Goal: Find specific page/section: Locate a particular part of the current website

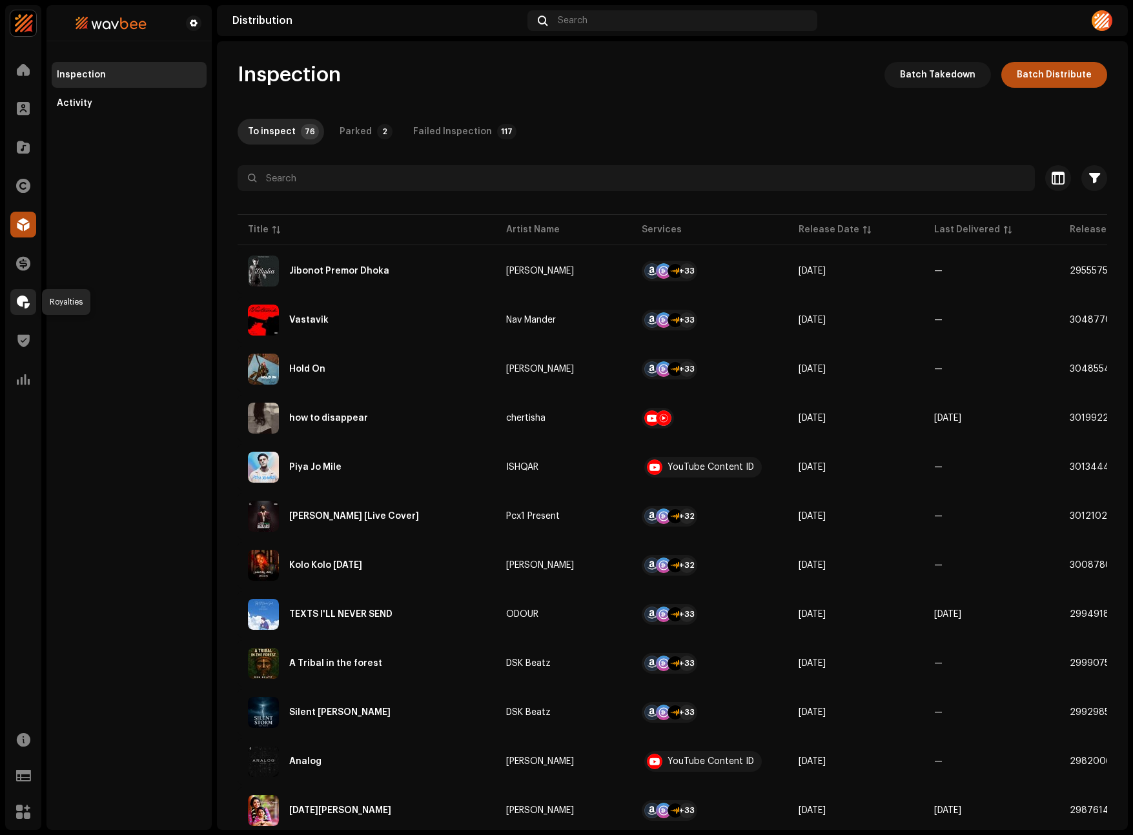
click at [21, 310] on div at bounding box center [23, 302] width 26 height 26
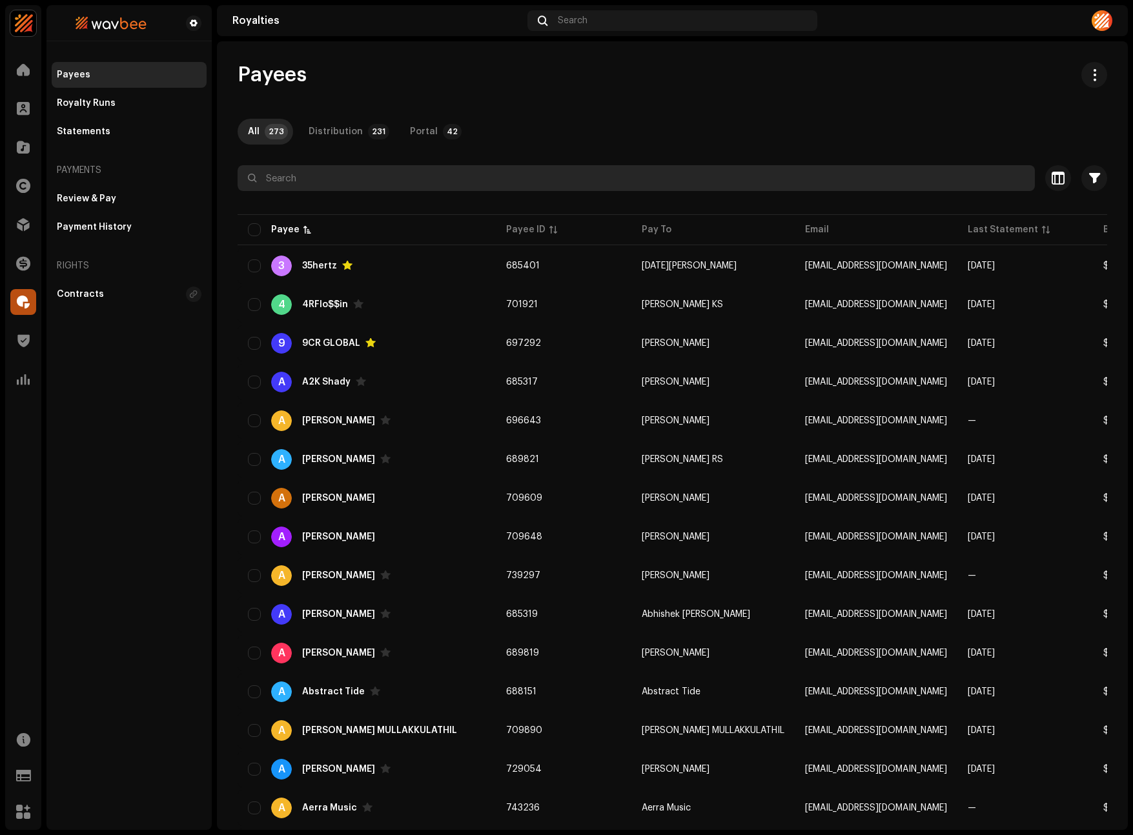
click at [332, 181] on input "text" at bounding box center [636, 178] width 797 height 26
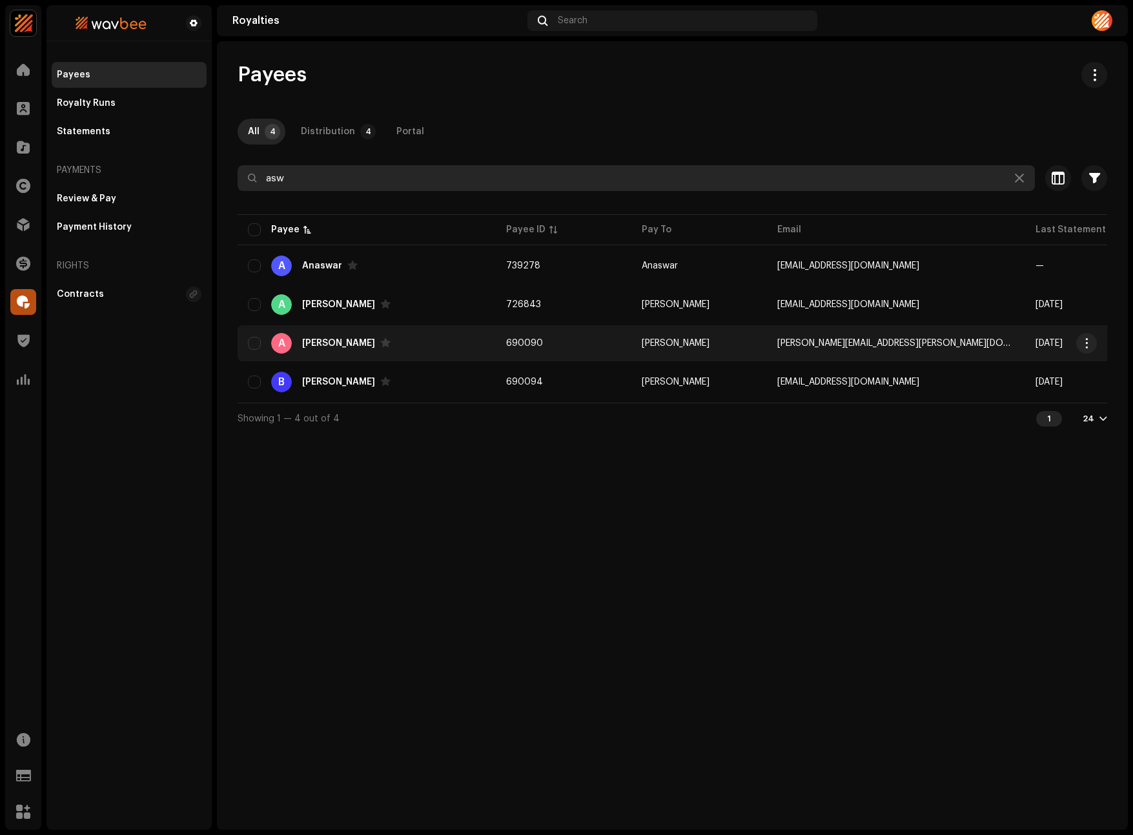
type input "asw"
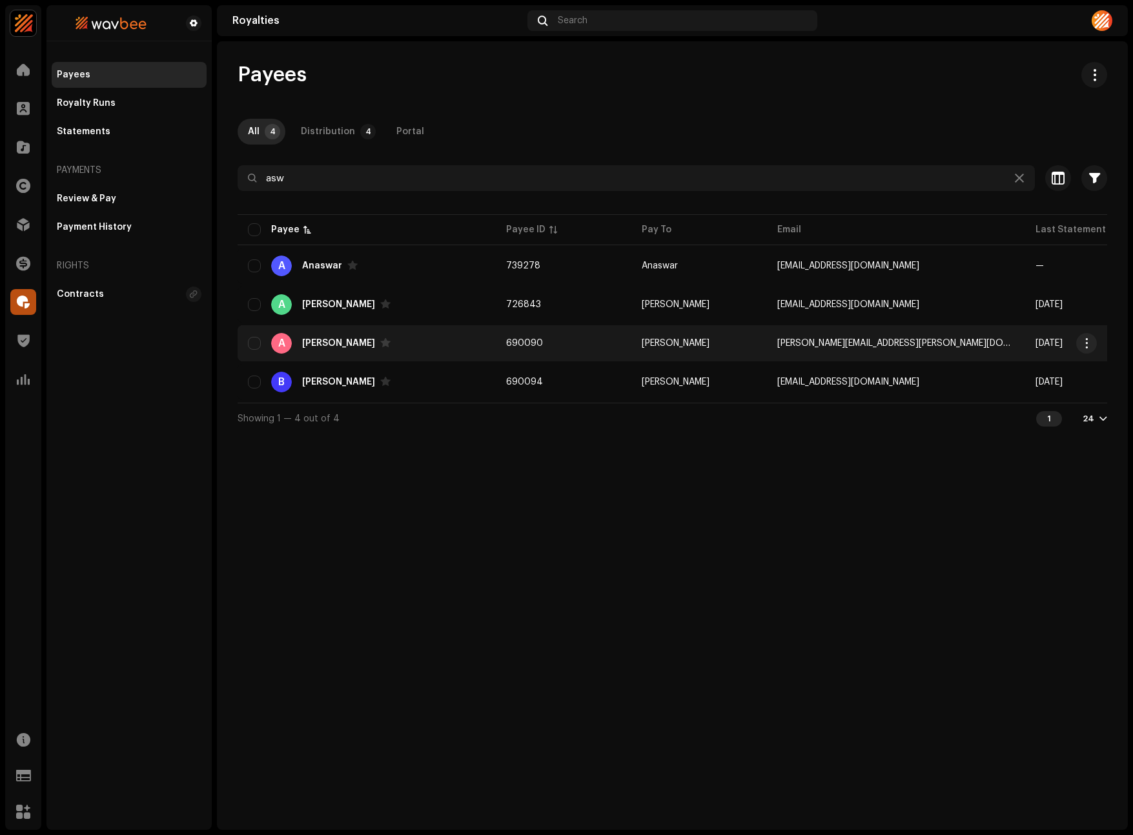
click at [335, 345] on div "[PERSON_NAME]" at bounding box center [338, 343] width 73 height 9
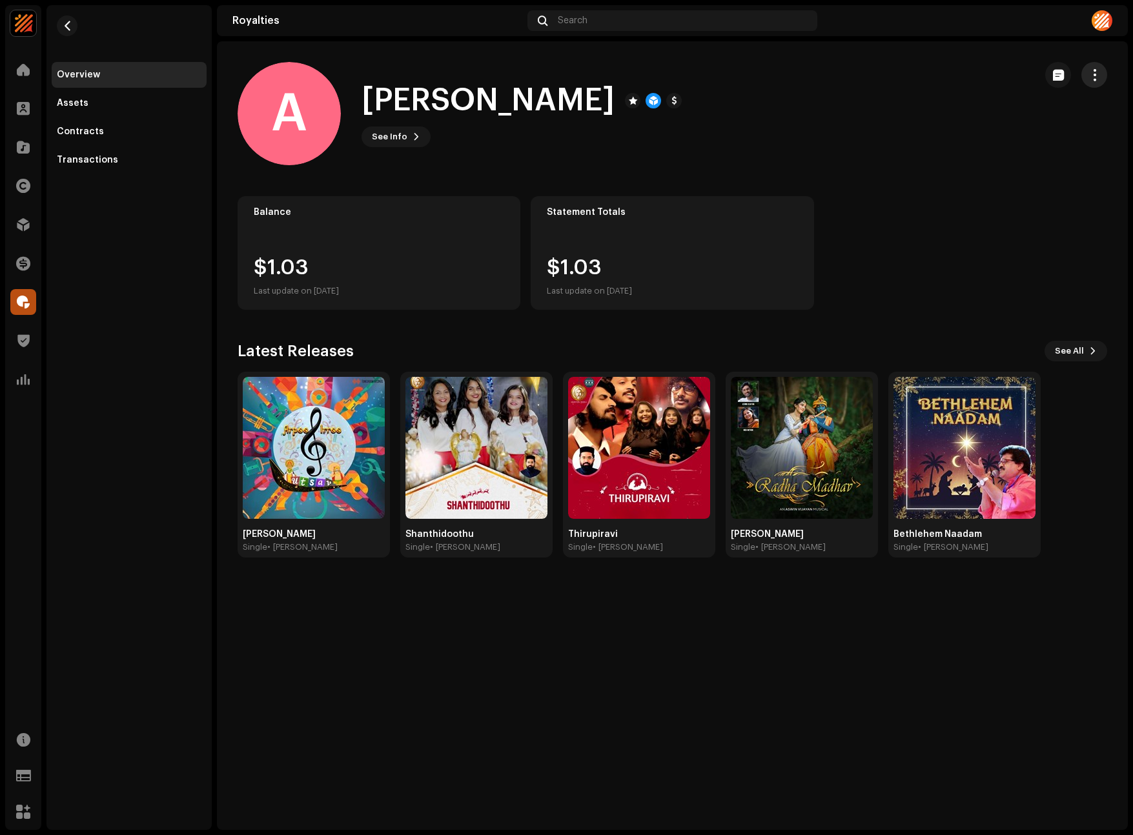
click at [1100, 76] on span "button" at bounding box center [1094, 75] width 12 height 10
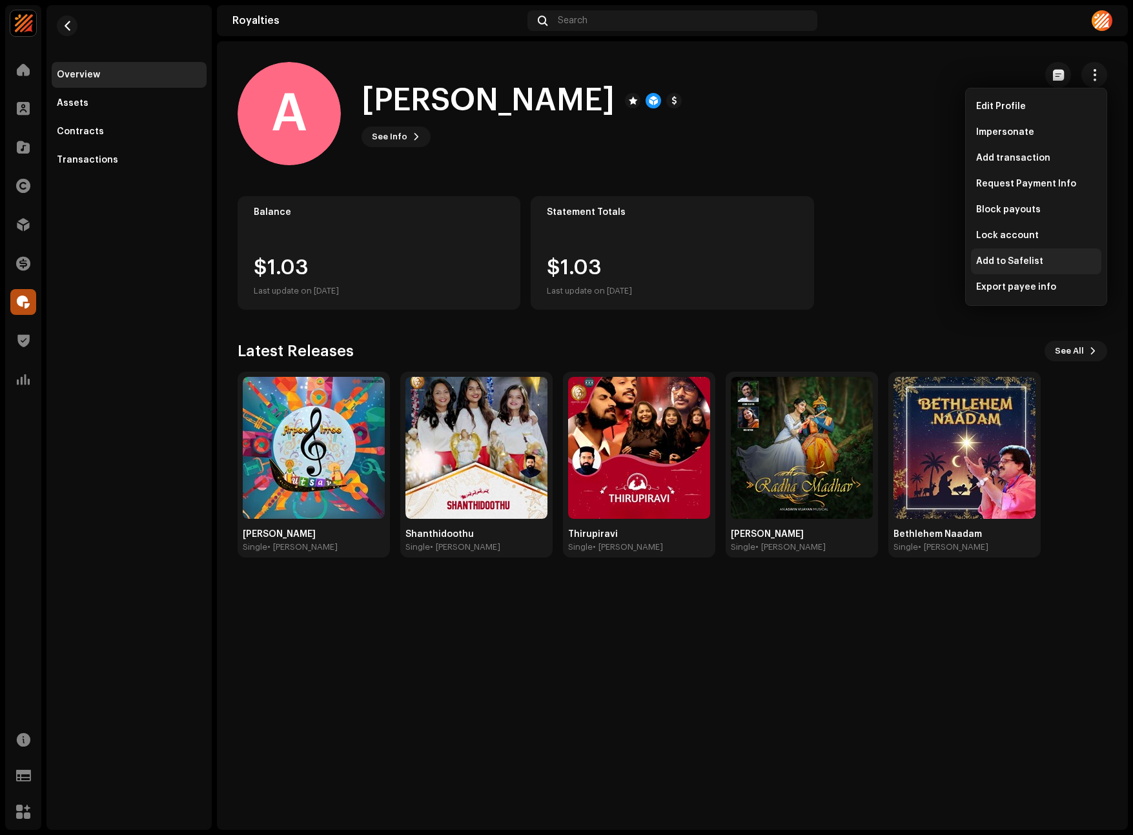
click at [1013, 263] on span "Add to Safelist" at bounding box center [1009, 261] width 67 height 10
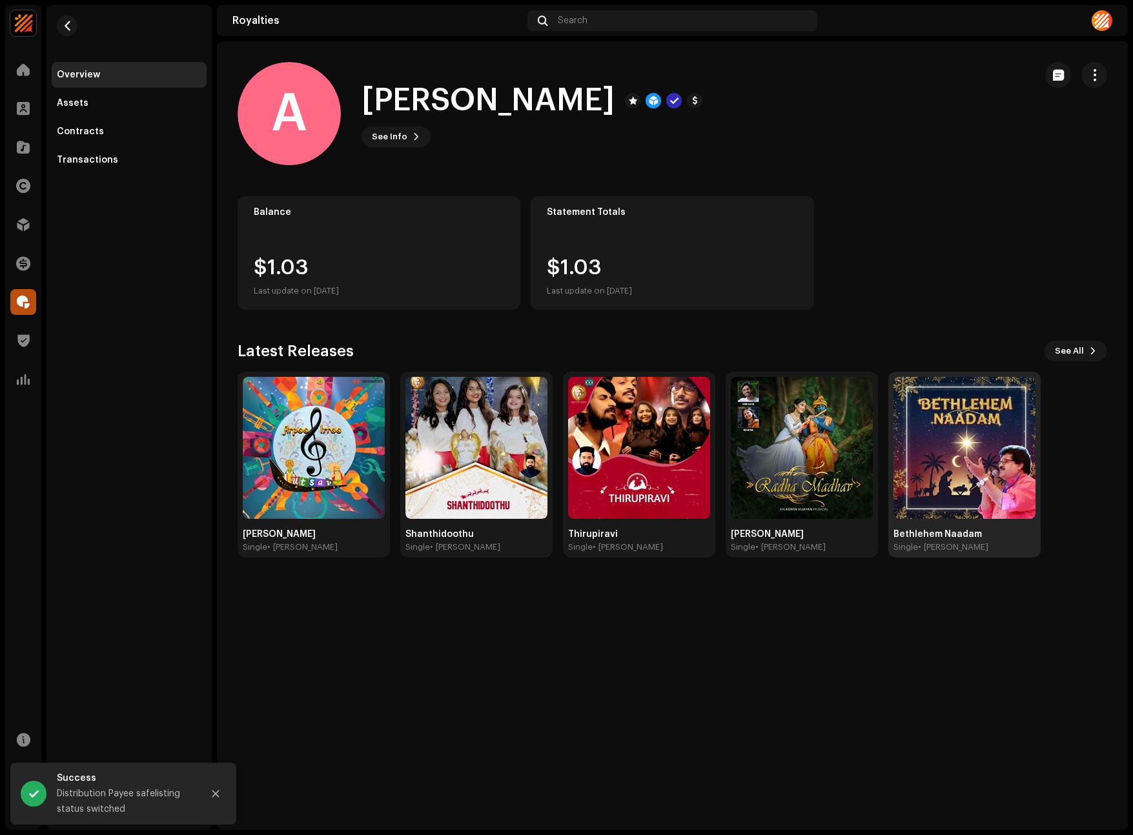
click at [966, 429] on img at bounding box center [964, 448] width 142 height 142
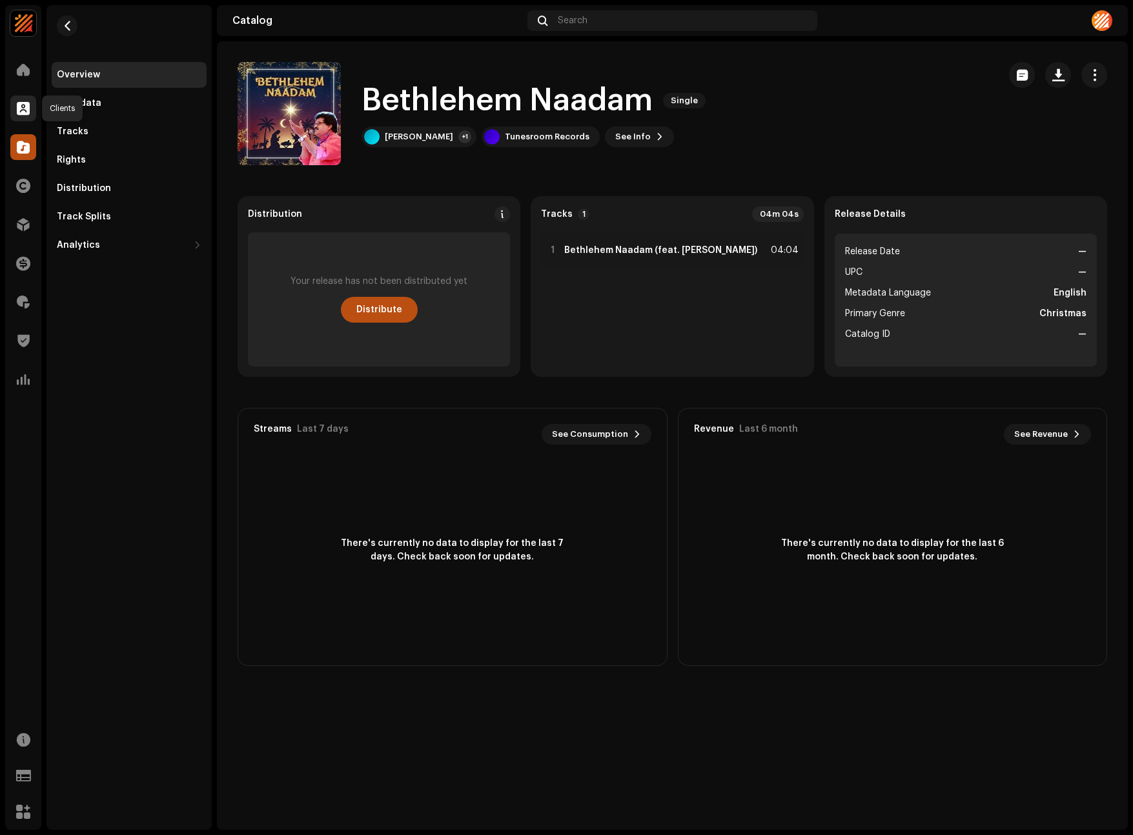
click at [23, 108] on span at bounding box center [23, 108] width 13 height 10
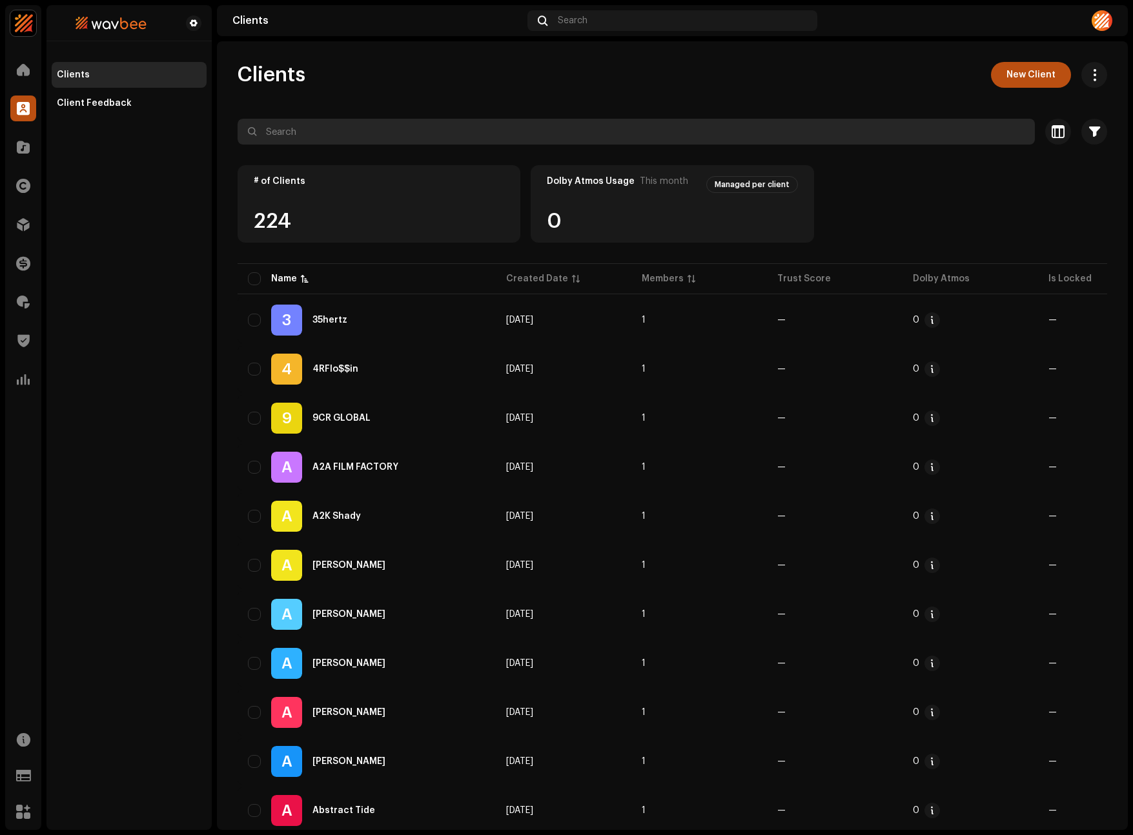
click at [278, 130] on input "text" at bounding box center [636, 132] width 797 height 26
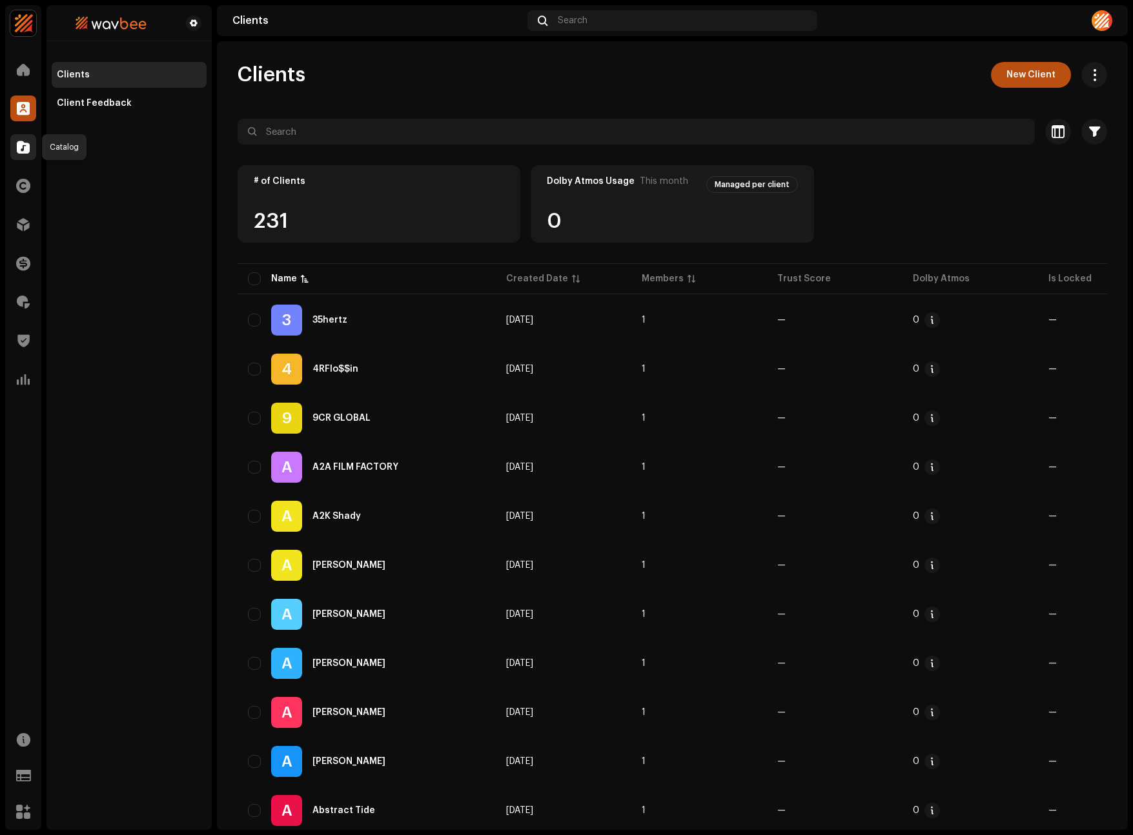
click at [30, 150] on div at bounding box center [23, 147] width 26 height 26
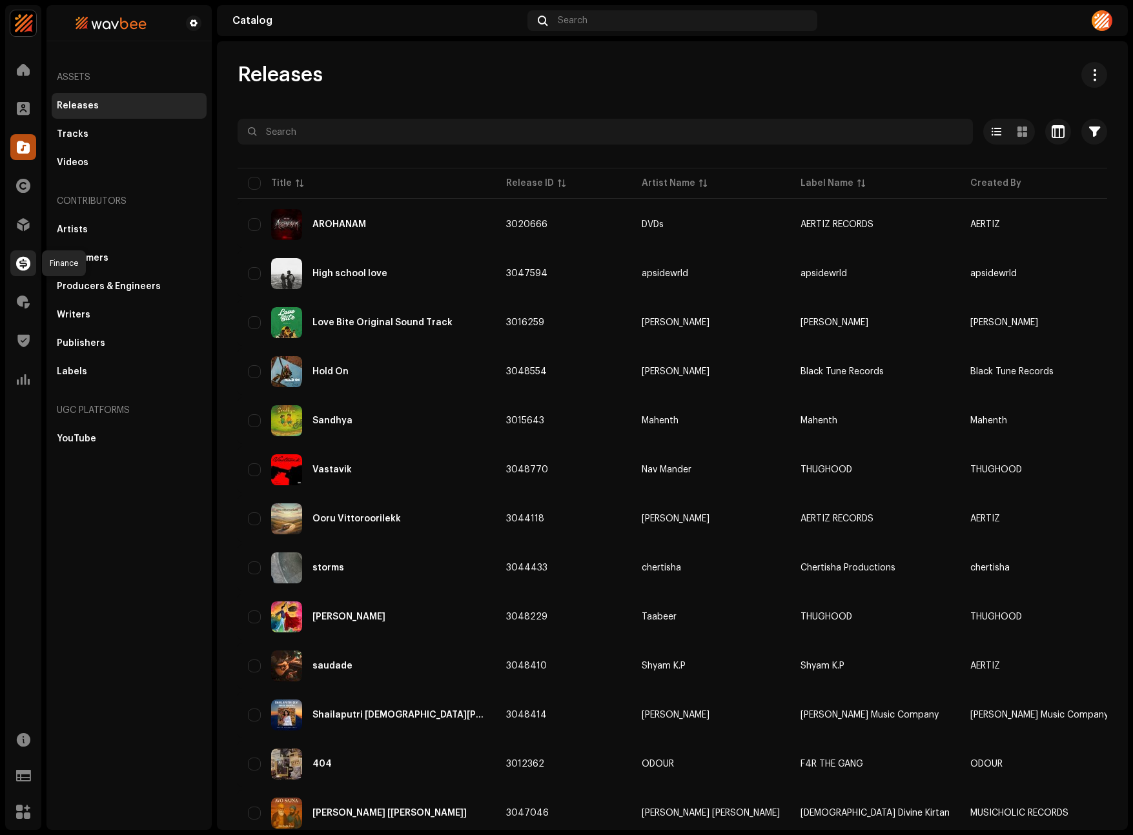
click at [23, 267] on span at bounding box center [23, 263] width 14 height 10
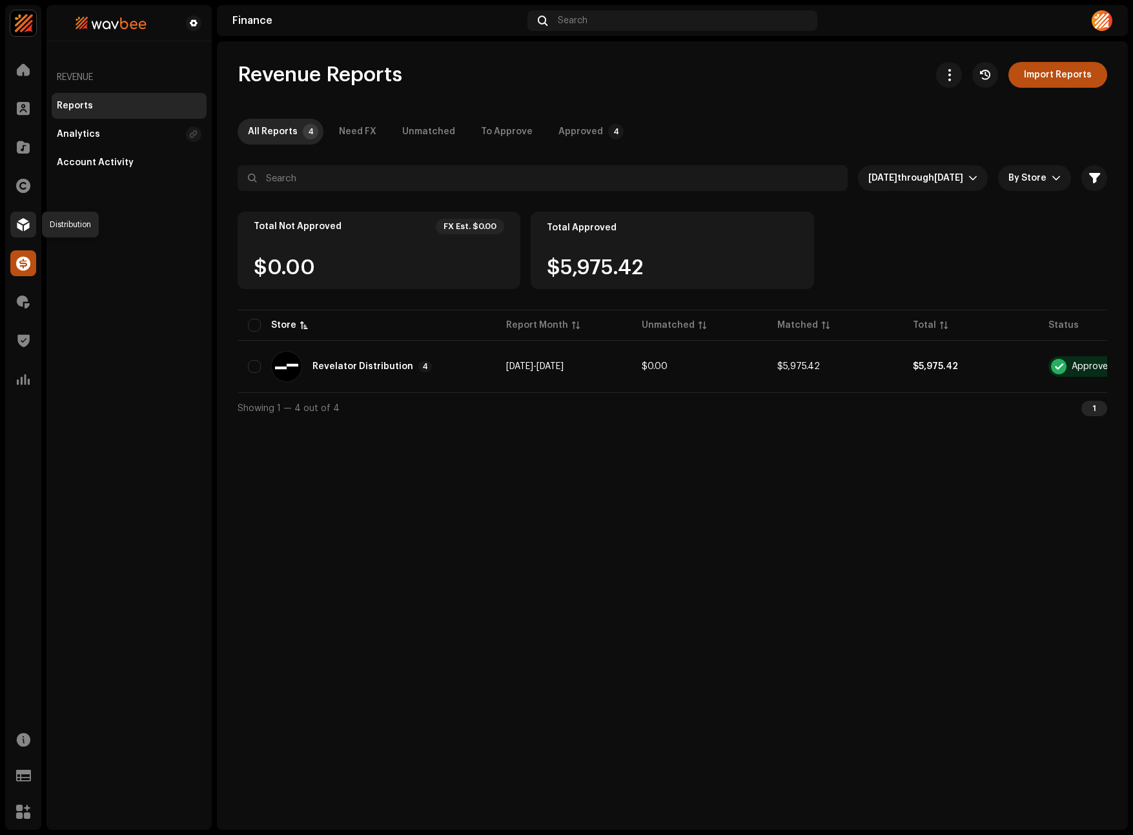
click at [20, 224] on span at bounding box center [23, 224] width 13 height 10
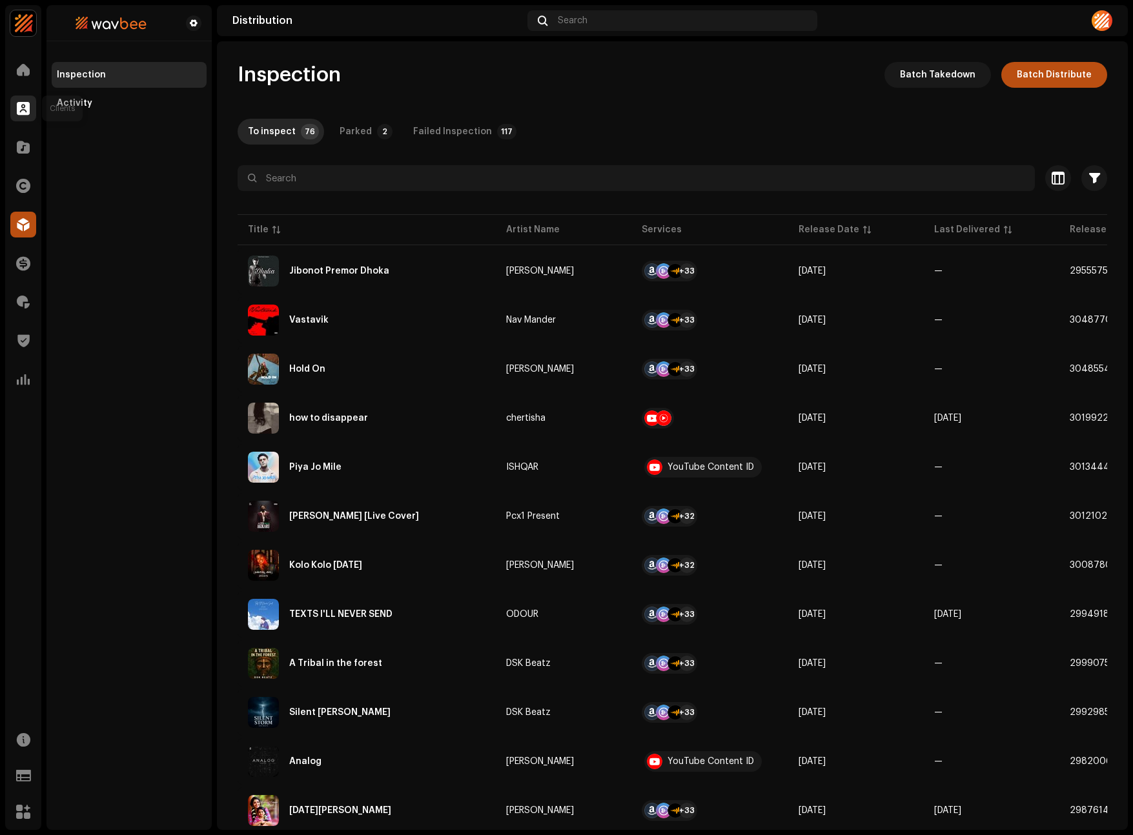
click at [25, 103] on span at bounding box center [23, 108] width 13 height 10
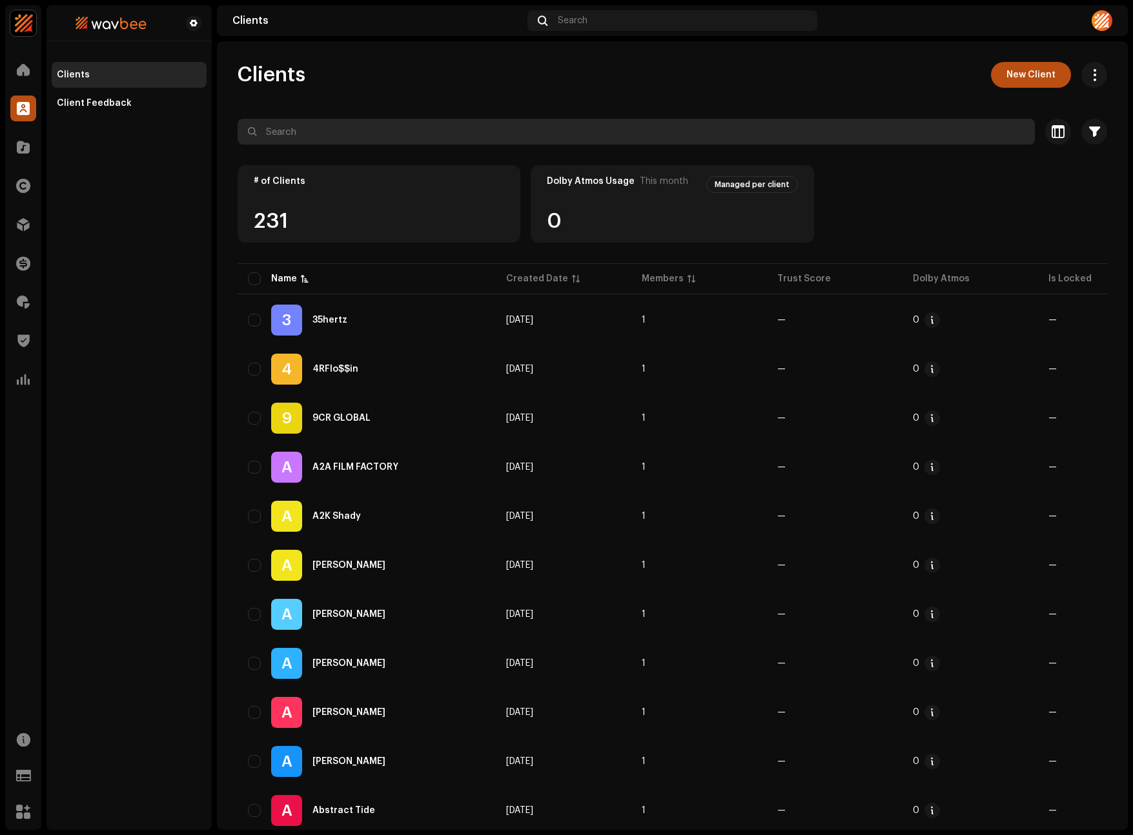
click at [354, 144] on input "text" at bounding box center [636, 132] width 797 height 26
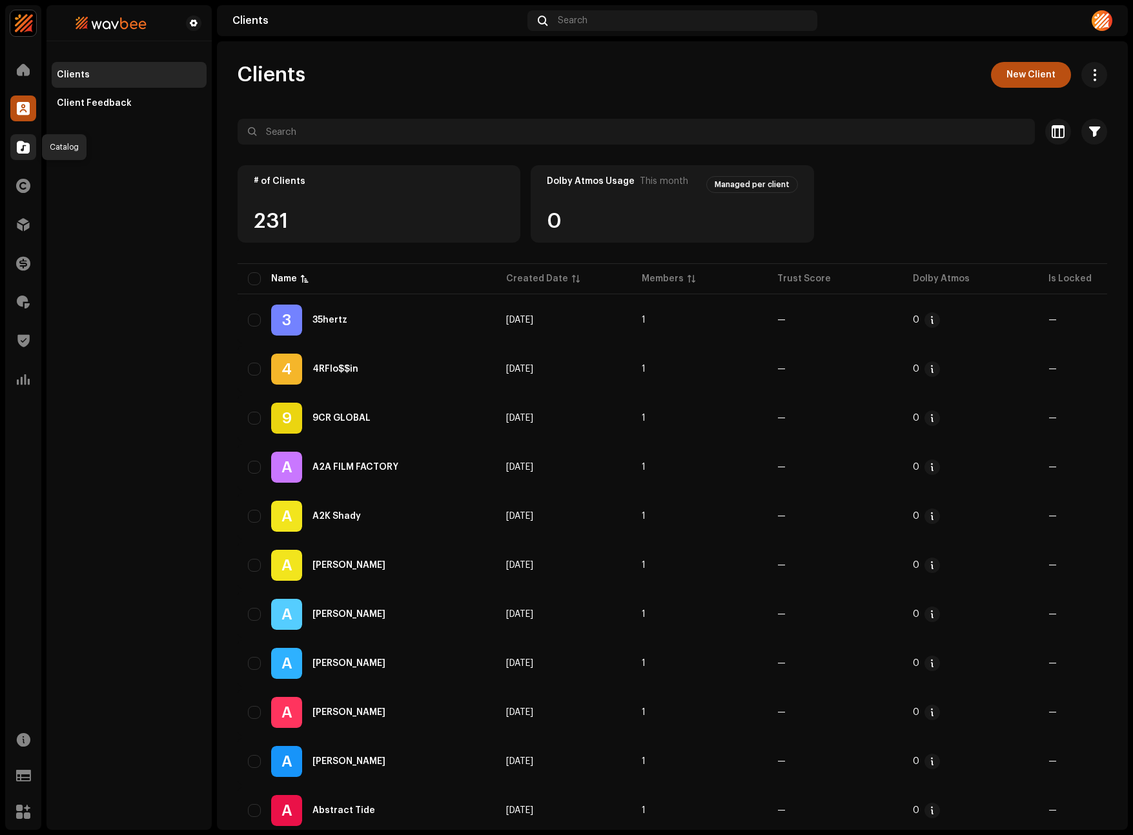
click at [23, 148] on span at bounding box center [23, 147] width 13 height 10
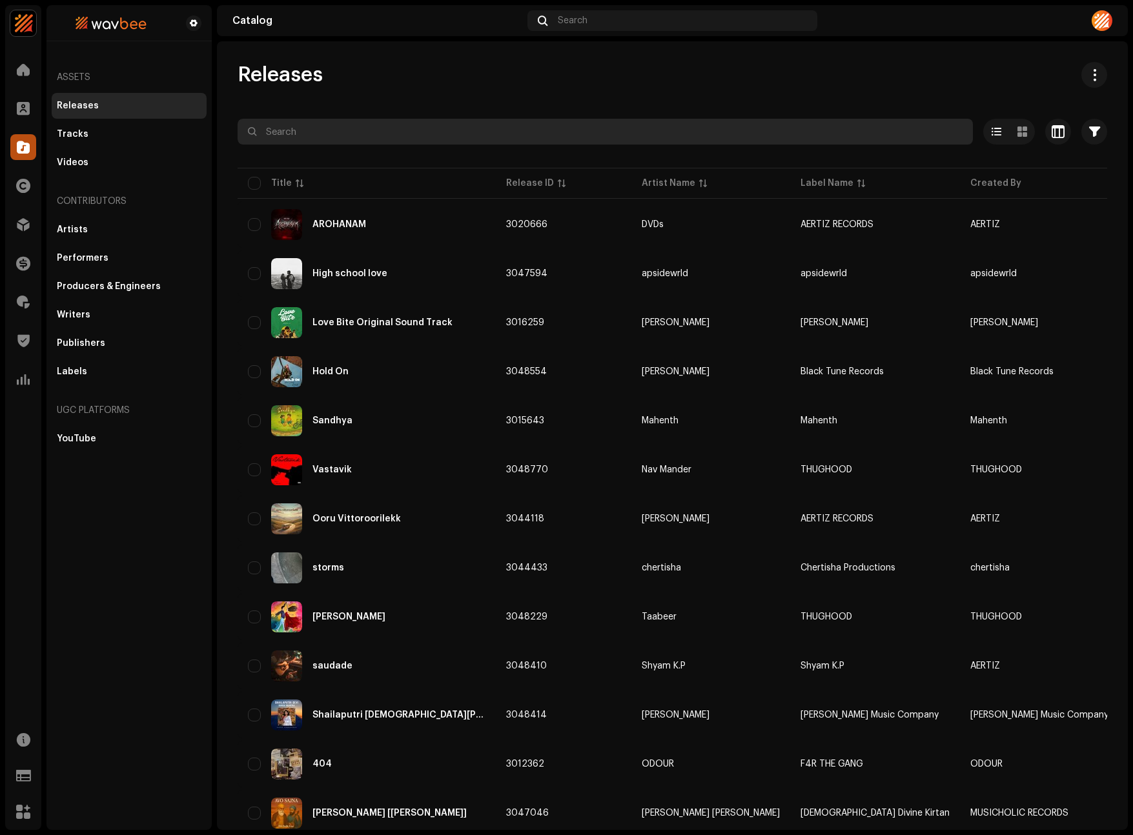
click at [272, 137] on input "text" at bounding box center [605, 132] width 735 height 26
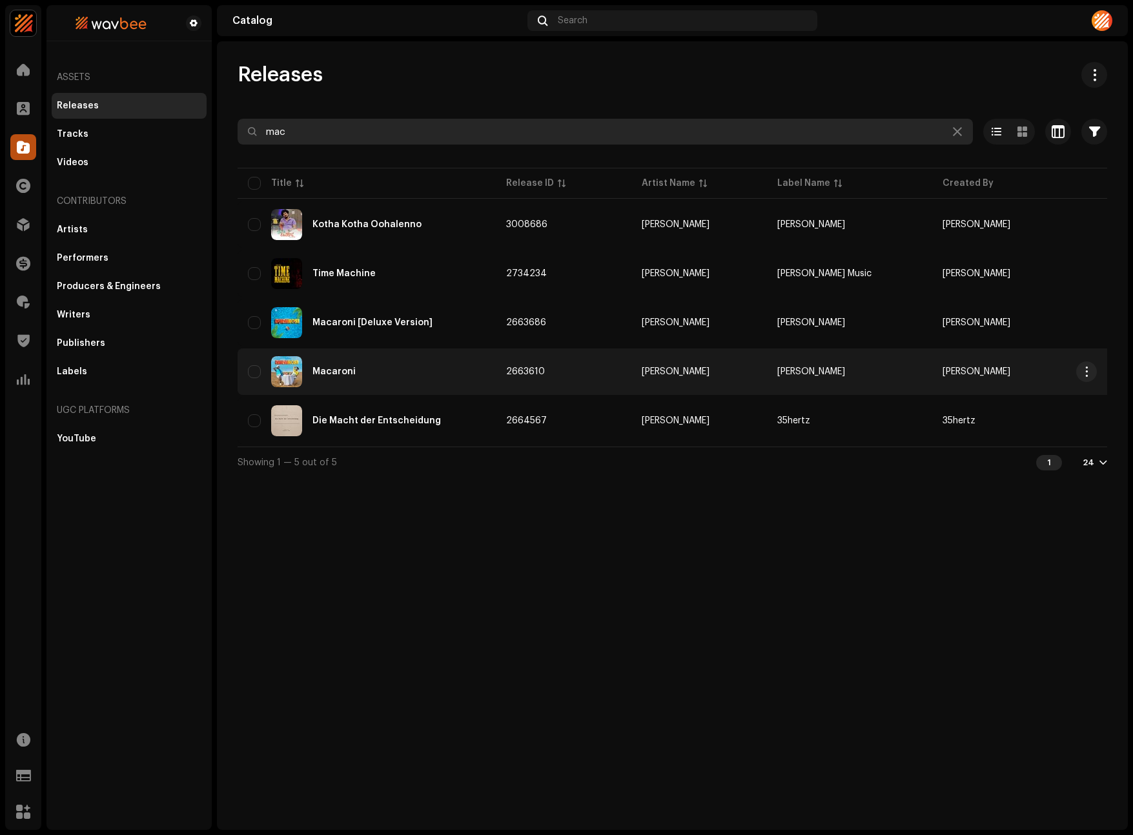
type input "mac"
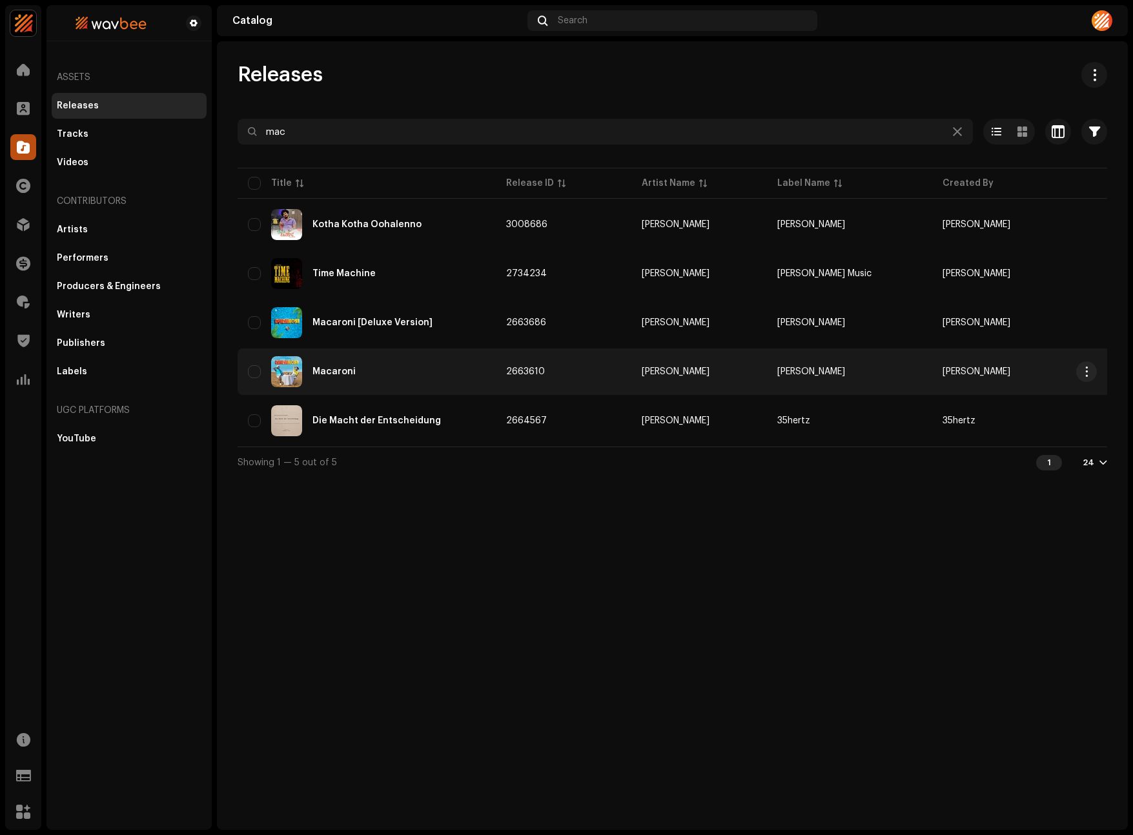
click at [345, 378] on div "Macaroni" at bounding box center [367, 371] width 238 height 31
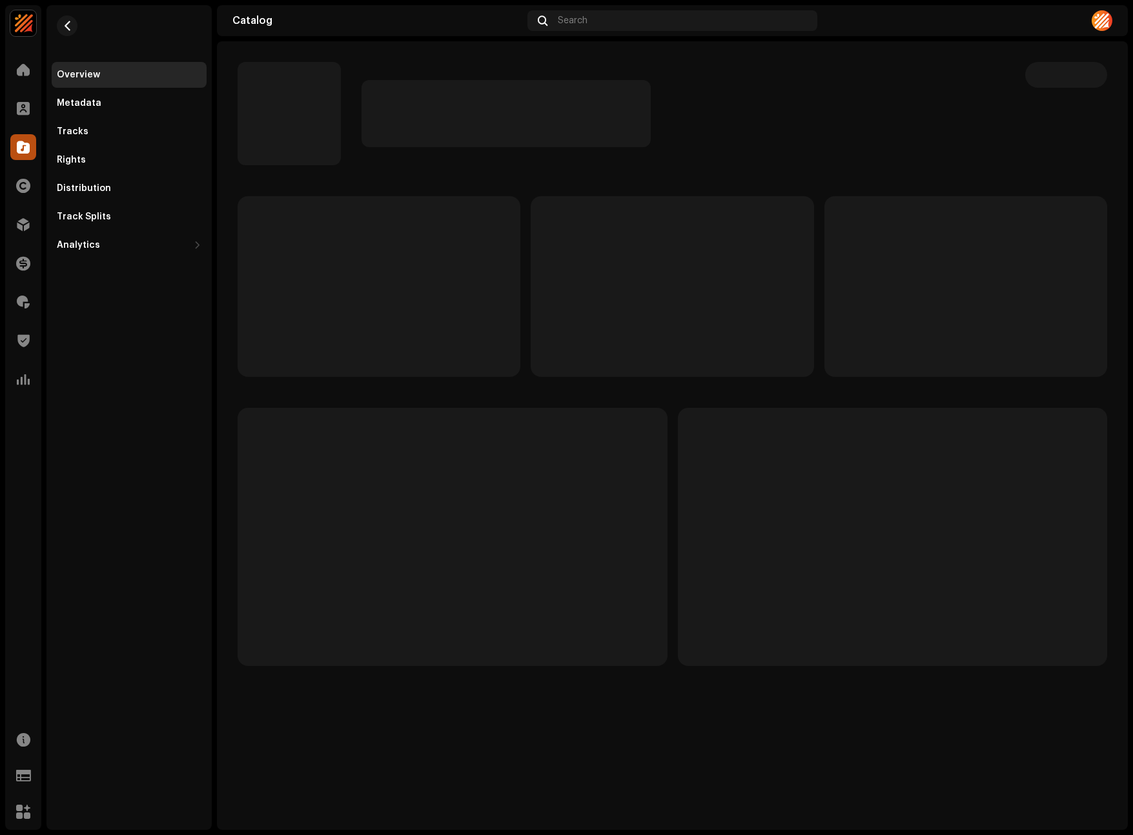
click at [80, 28] on re-m-nav-back at bounding box center [67, 33] width 31 height 57
click at [76, 28] on button "button" at bounding box center [67, 25] width 21 height 21
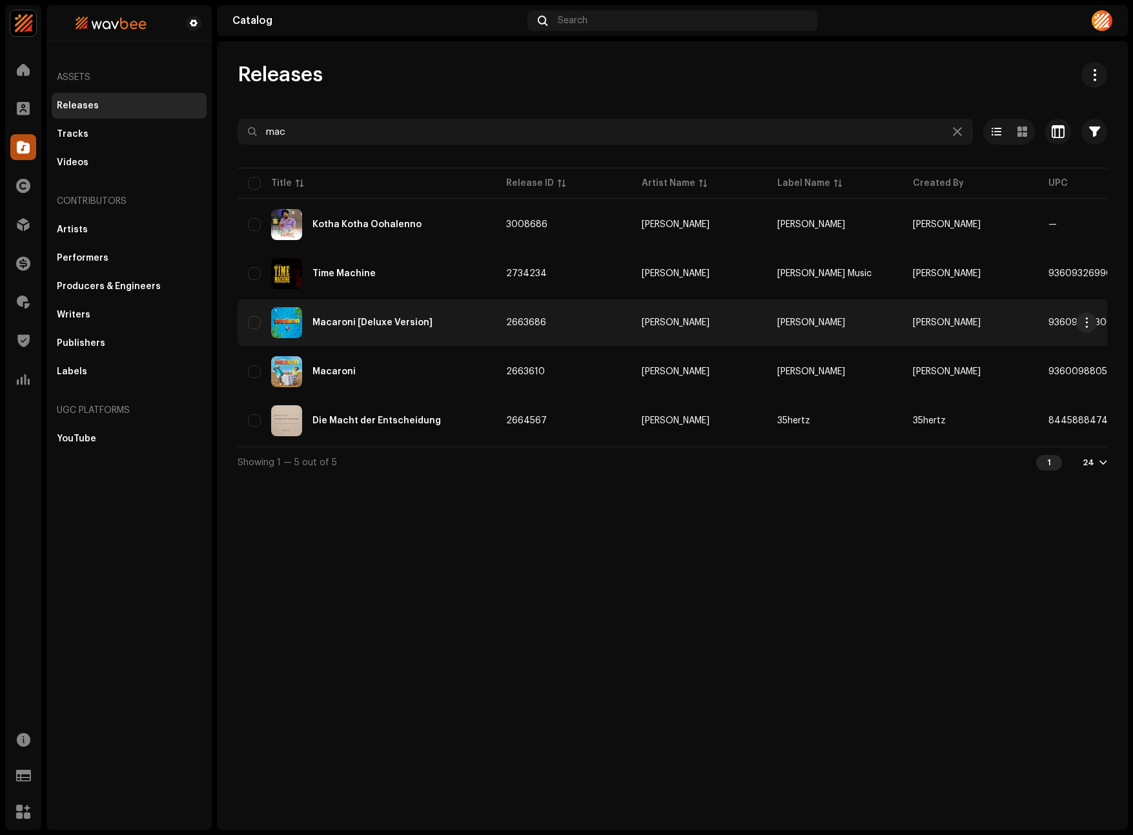
click at [360, 321] on div "Macaroni [Deluxe Version]" at bounding box center [372, 322] width 120 height 9
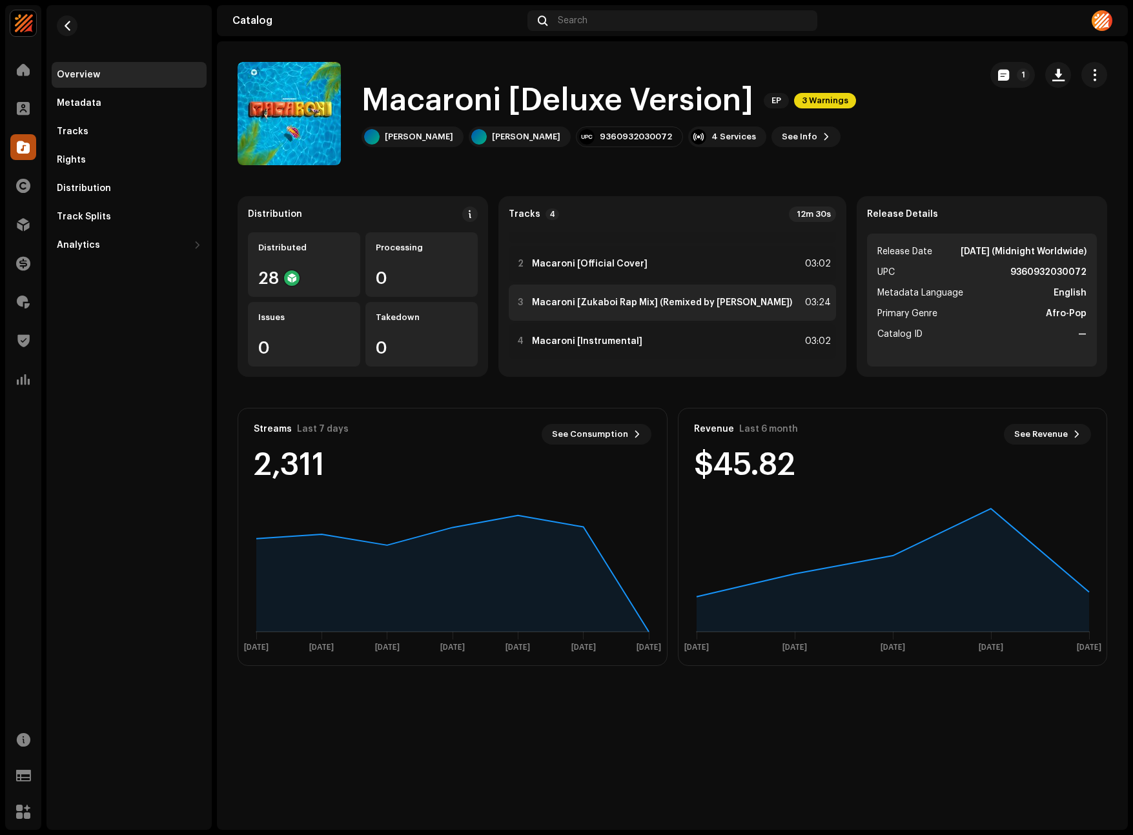
scroll to position [28, 0]
click at [1102, 69] on button "button" at bounding box center [1094, 75] width 26 height 26
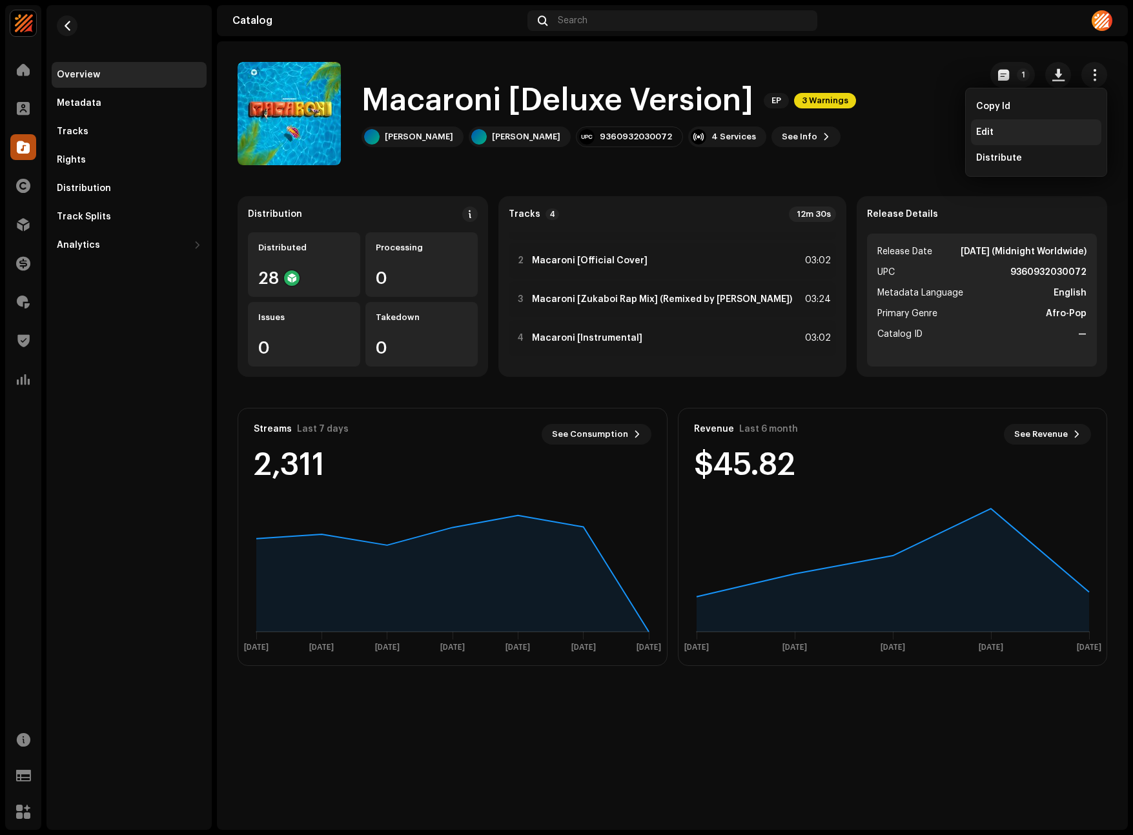
click at [988, 133] on span "Edit" at bounding box center [984, 132] width 17 height 10
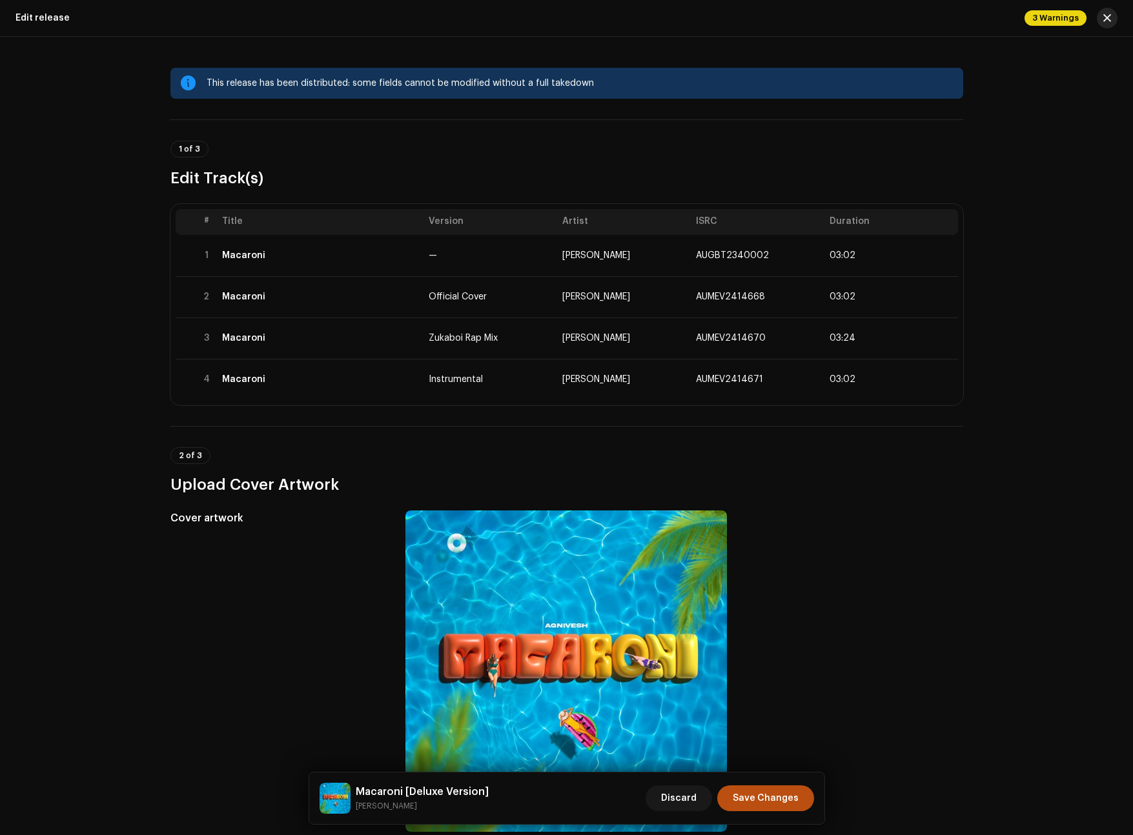
click at [1108, 15] on span "button" at bounding box center [1107, 18] width 8 height 10
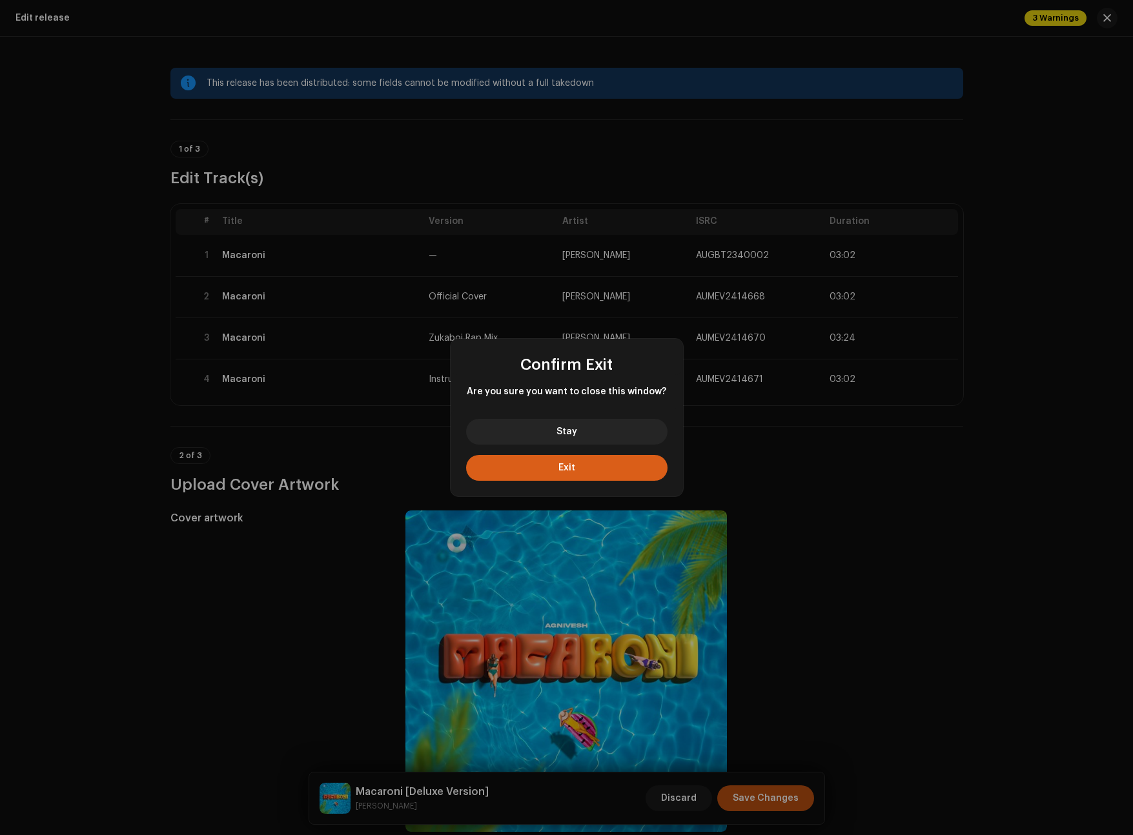
click at [577, 472] on button "Exit" at bounding box center [566, 468] width 201 height 26
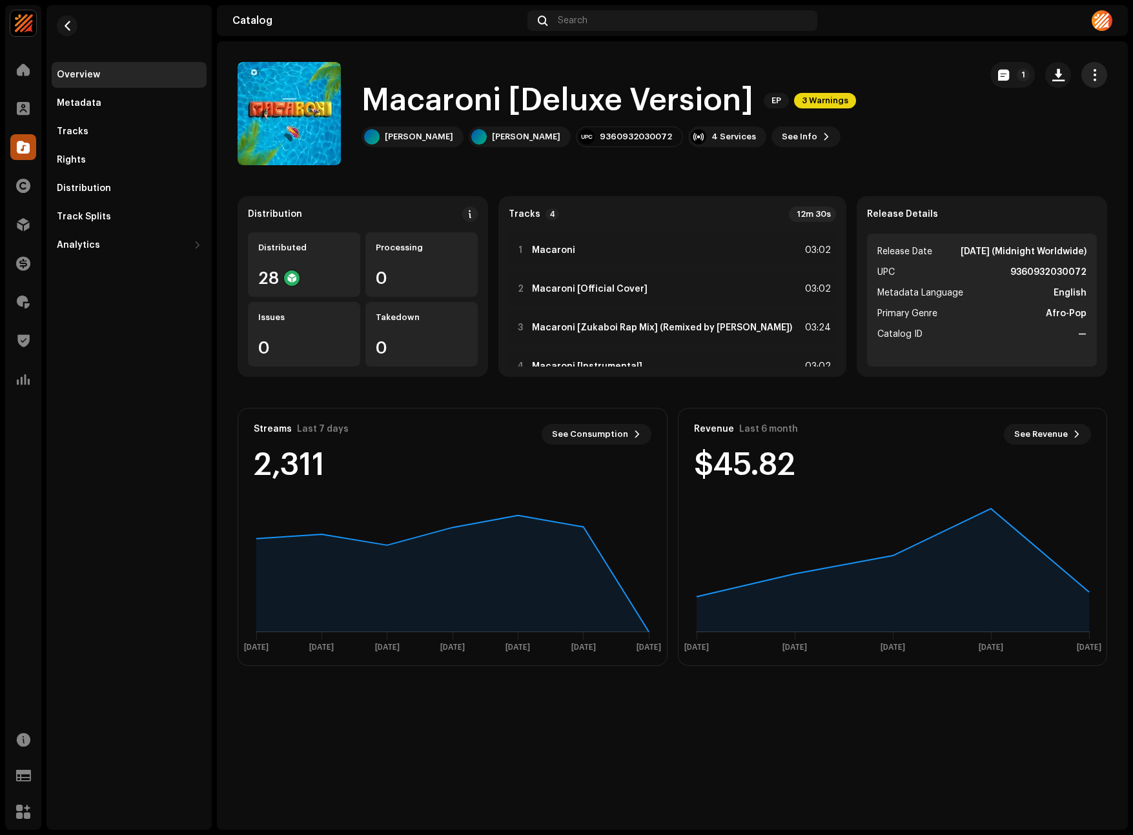
click at [1089, 82] on button "button" at bounding box center [1094, 75] width 26 height 26
click at [894, 125] on div "Macaroni [Deluxe Version] EP 3 Warnings [PERSON_NAME] 9360932030072 4 Services …" at bounding box center [604, 113] width 732 height 103
click at [230, 431] on div "Distribution Distributed 28 Processing 0 Issues 0 Takedown 0 Tracks 4 12m 30s 1…" at bounding box center [672, 431] width 911 height 470
click at [68, 34] on button "button" at bounding box center [67, 25] width 21 height 21
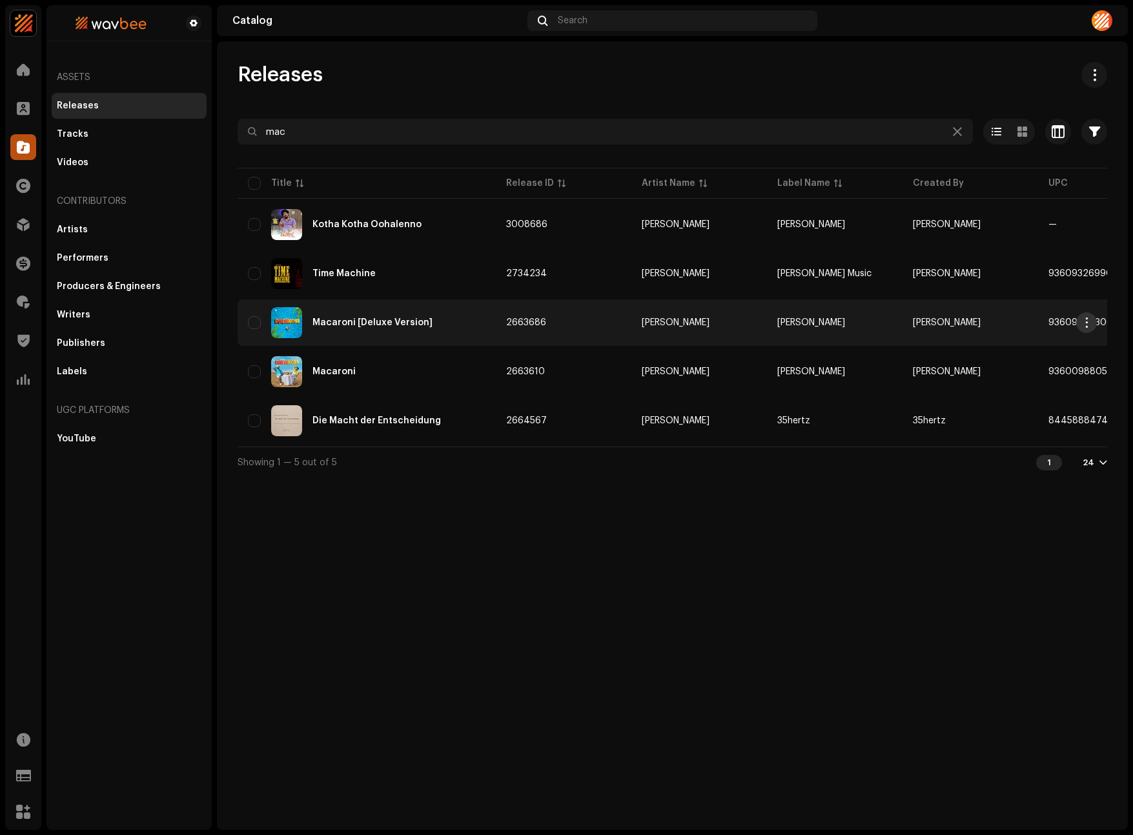
click at [1081, 328] on button "button" at bounding box center [1086, 322] width 21 height 21
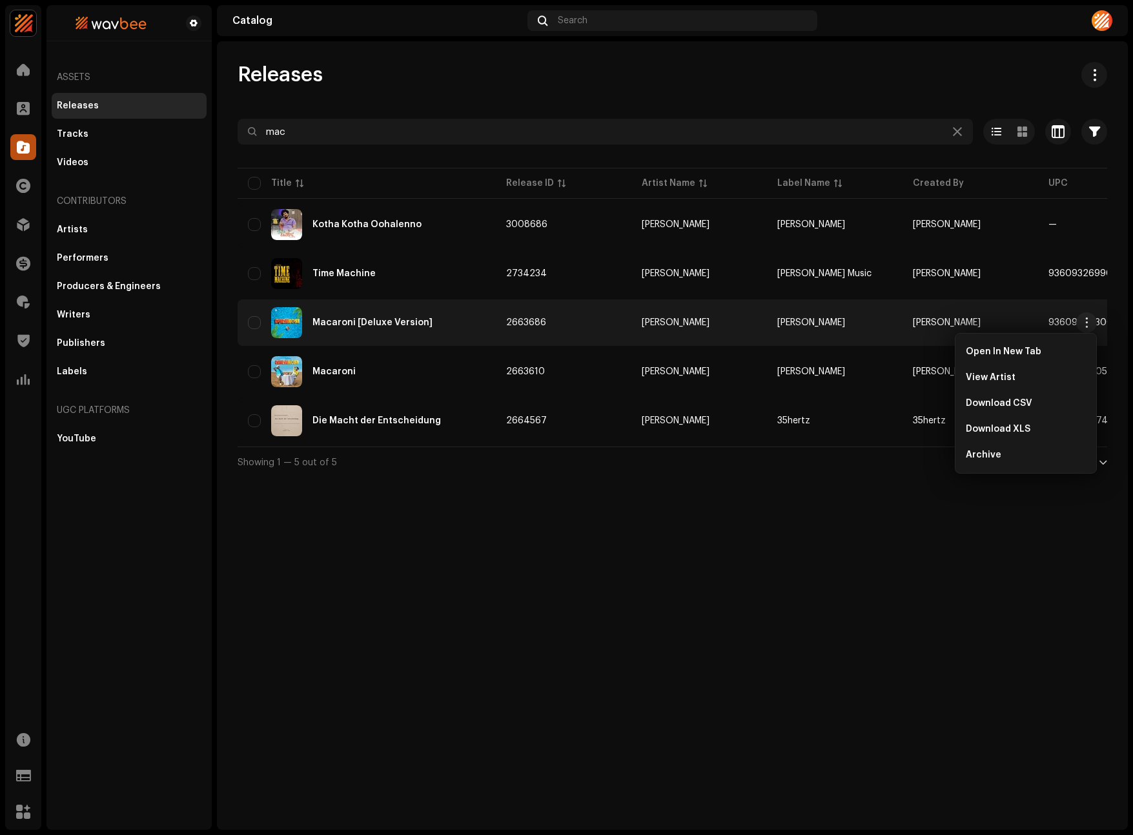
click at [707, 536] on div "Releases mac Selected 0 Options Filters Distribution status Never Distributed P…" at bounding box center [672, 435] width 911 height 789
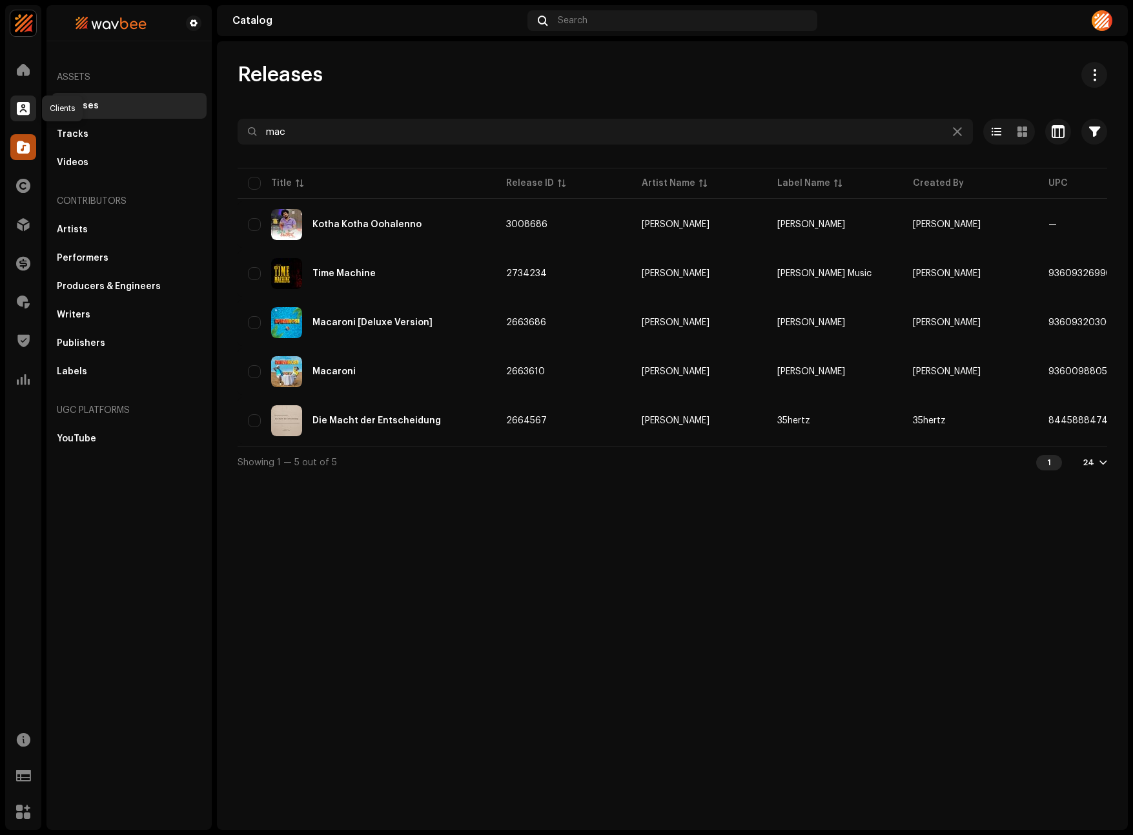
click at [23, 107] on span at bounding box center [23, 108] width 13 height 10
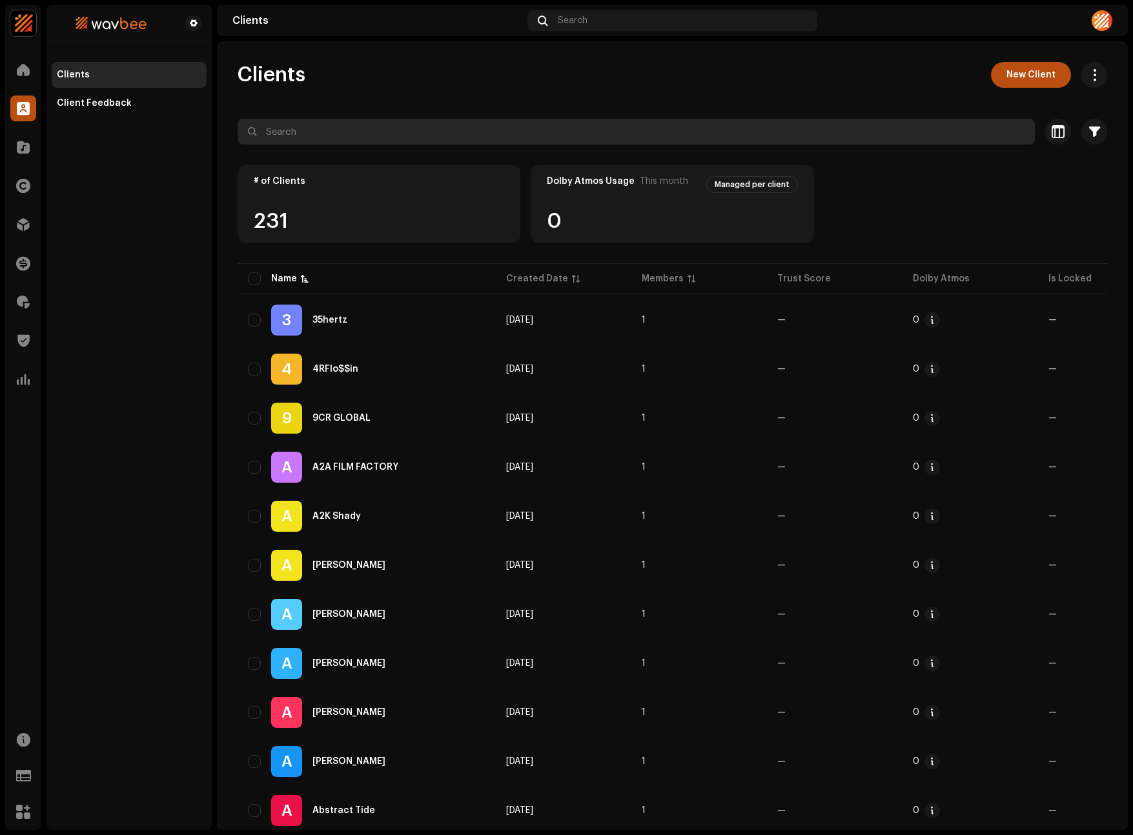
click at [325, 132] on input "text" at bounding box center [636, 132] width 797 height 26
click at [385, 121] on input "text" at bounding box center [636, 132] width 797 height 26
click at [368, 137] on input "text" at bounding box center [636, 132] width 797 height 26
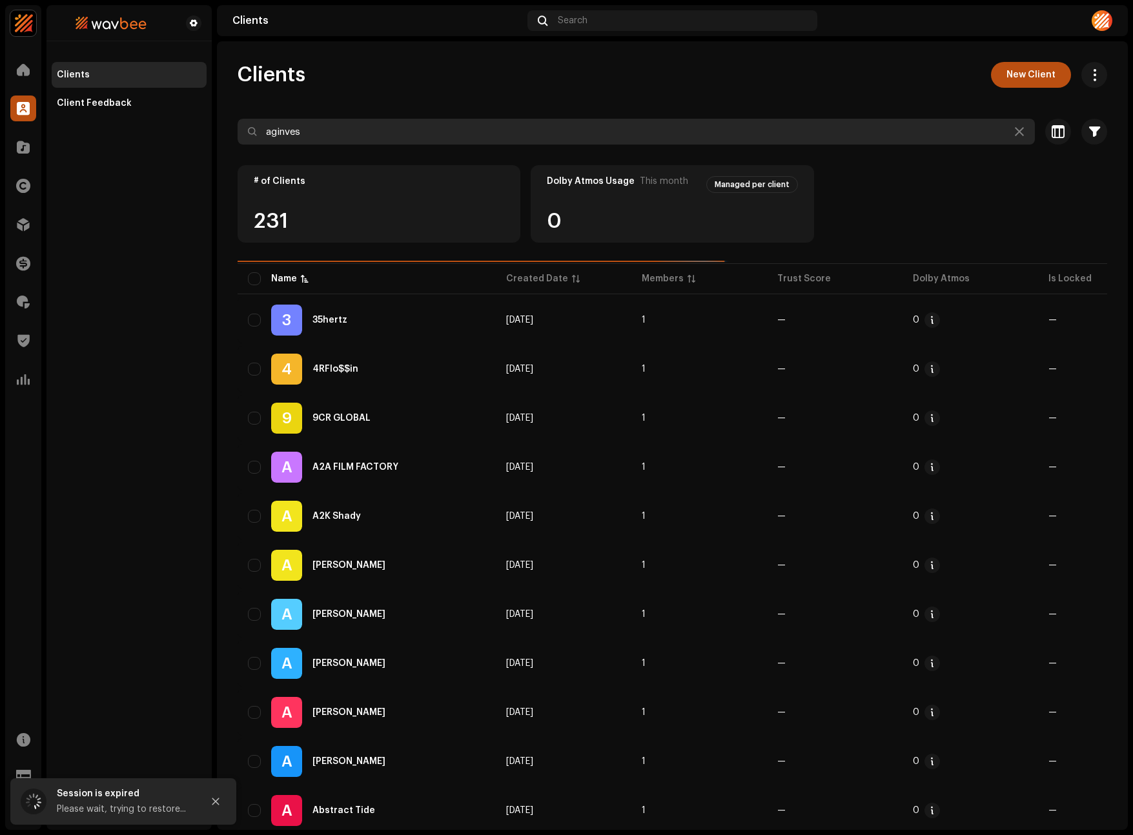
type input "aginvesh"
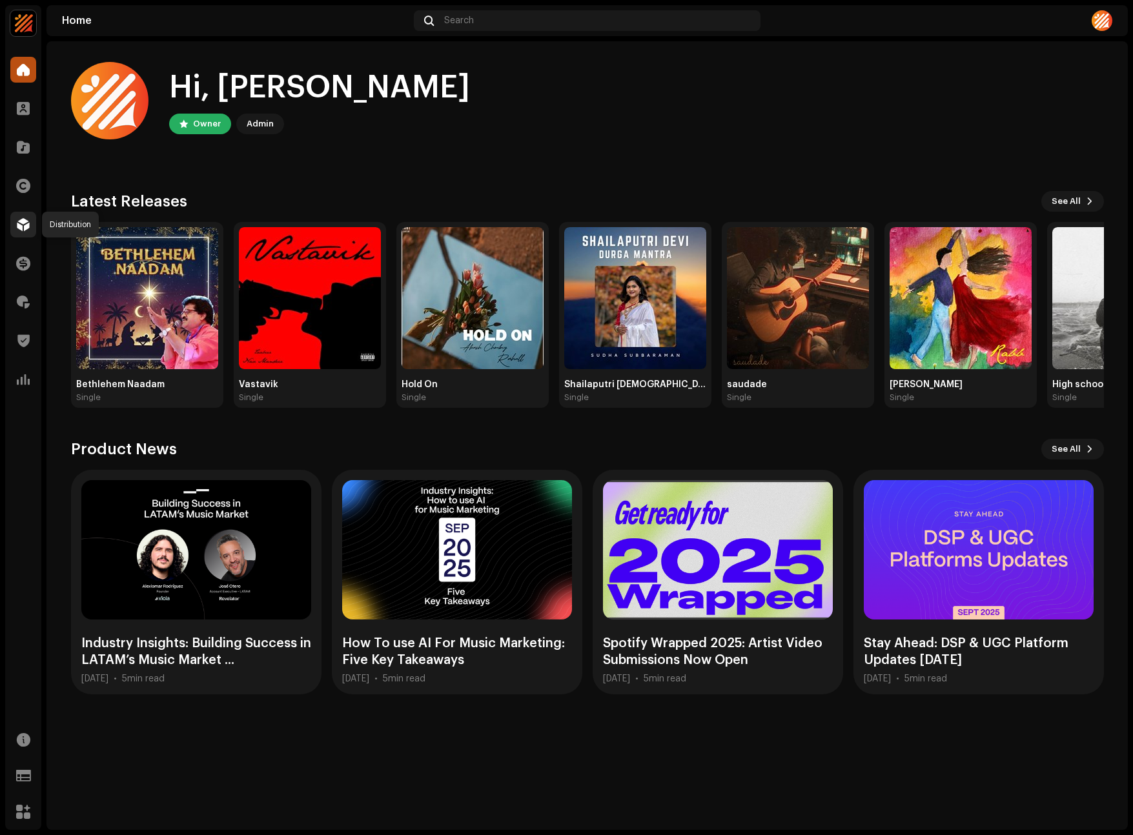
click at [30, 225] on div at bounding box center [23, 225] width 26 height 26
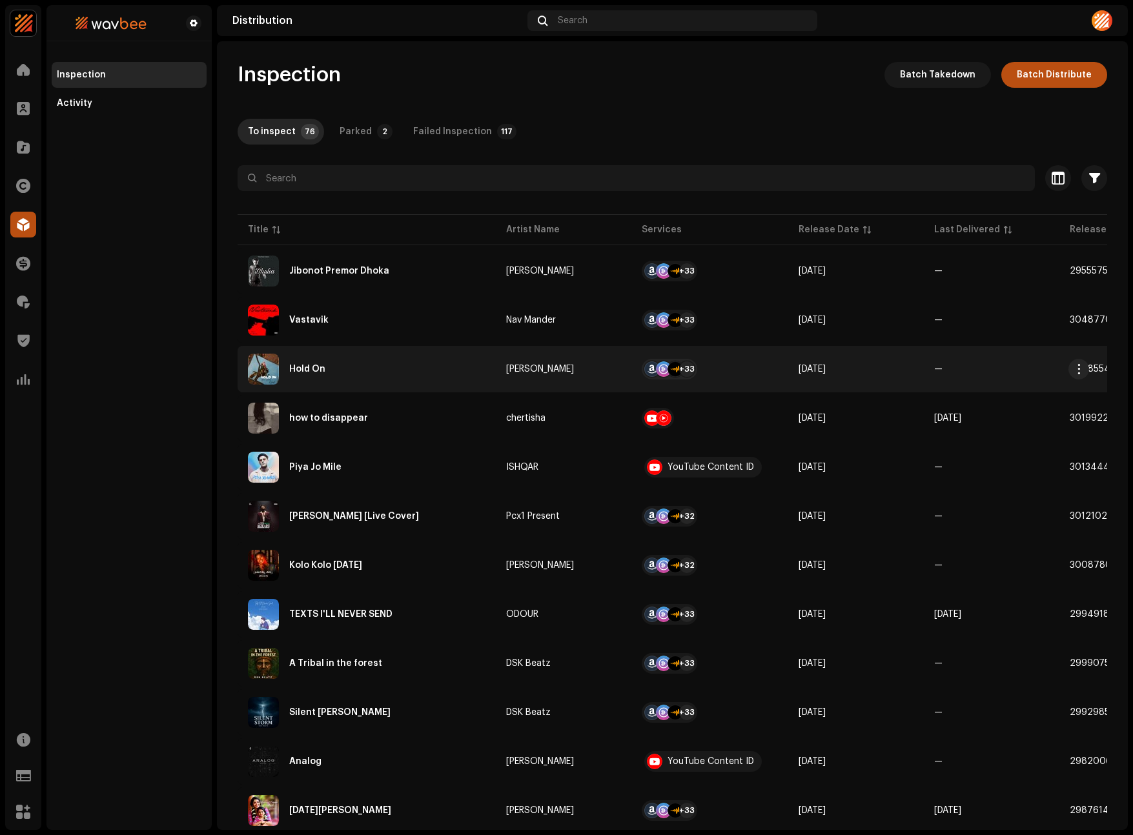
click at [311, 382] on div "Hold On" at bounding box center [367, 369] width 238 height 31
